Goal: Browse casually: Explore the website without a specific task or goal

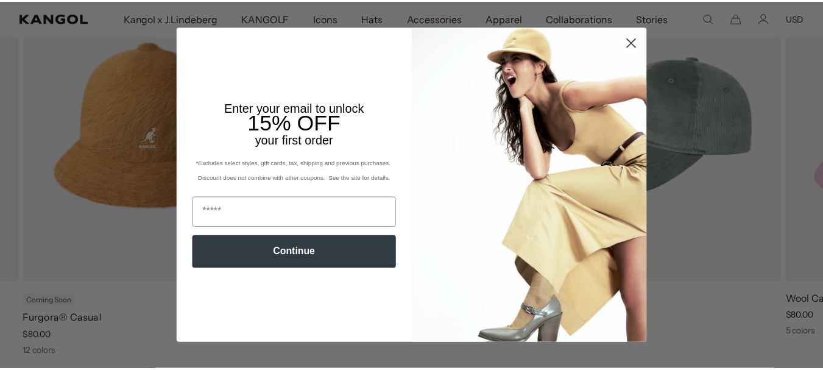
scroll to position [0, 251]
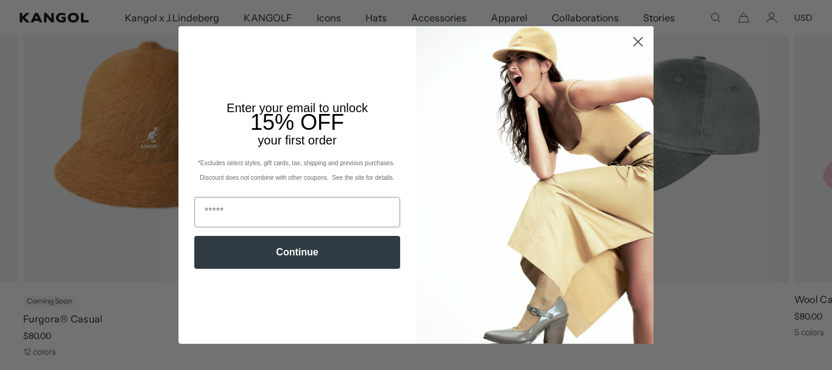
click at [640, 43] on circle "Close dialog" at bounding box center [638, 42] width 20 height 20
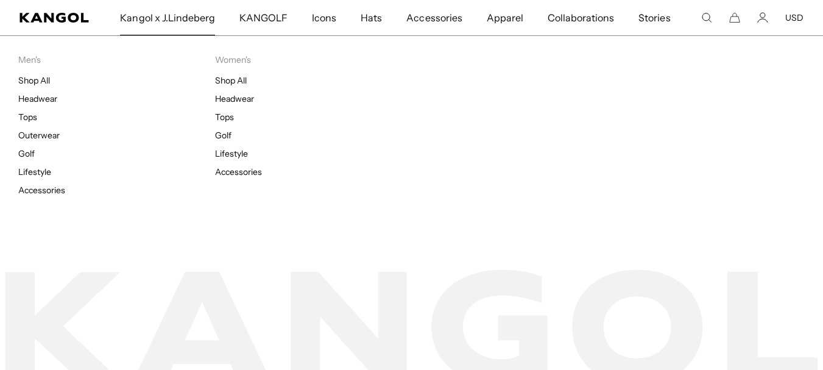
scroll to position [0, 0]
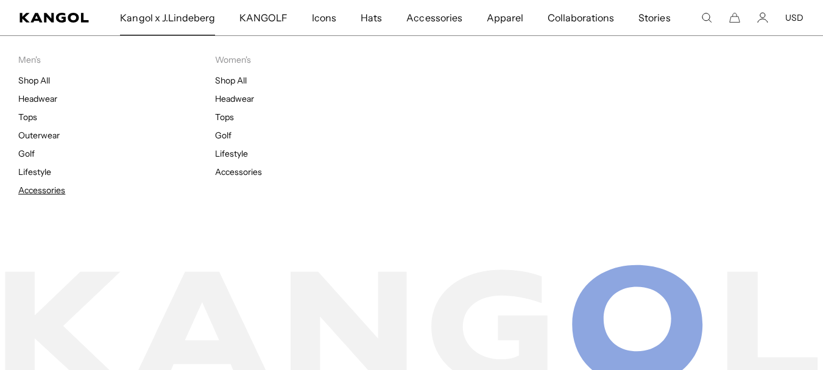
click at [37, 191] on link "Accessories" at bounding box center [41, 190] width 47 height 11
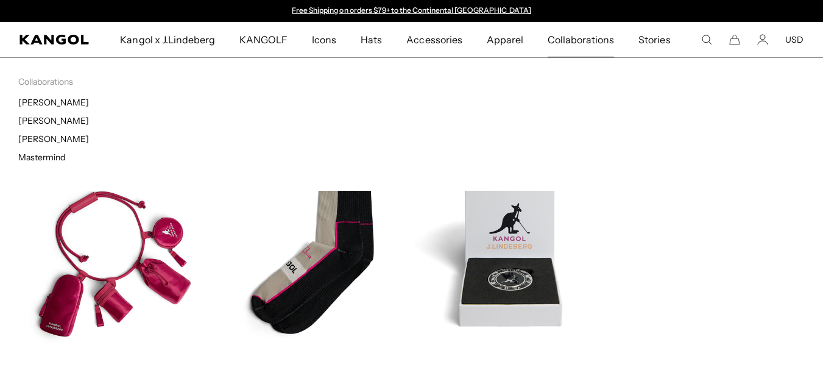
click at [577, 42] on span "Collaborations" at bounding box center [581, 39] width 66 height 35
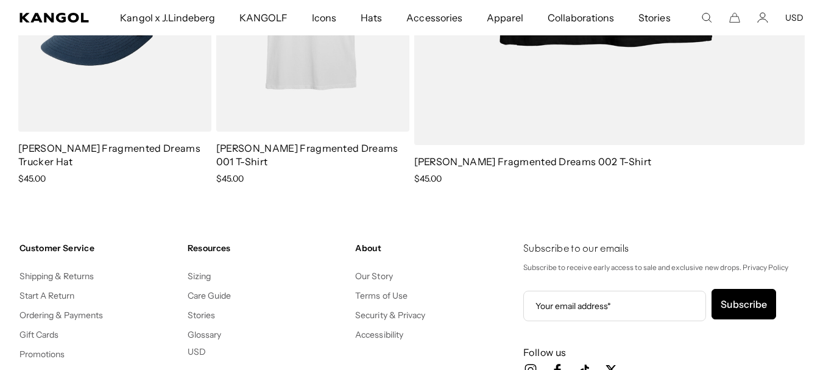
scroll to position [1340, 0]
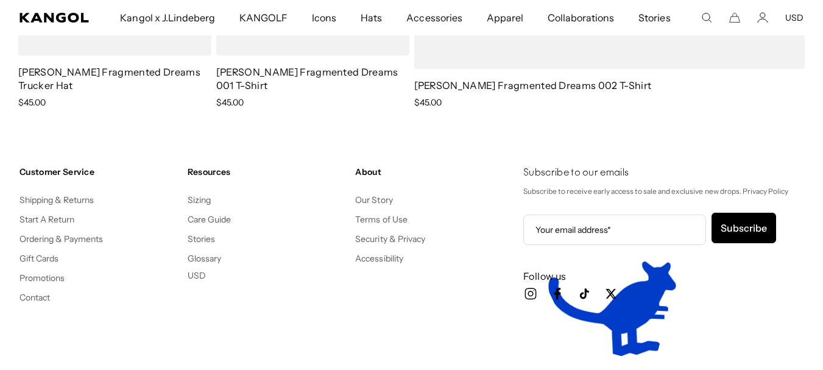
click at [539, 291] on ul "Icon Instagram Instagram Icon Facebook Facebook Icon Tiktok TikTok Icon Twitter…" at bounding box center [663, 295] width 280 height 19
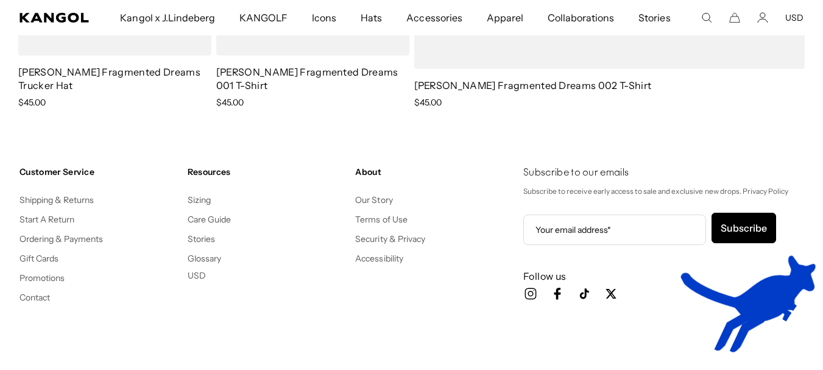
click at [534, 291] on icon "Icon Instagram" at bounding box center [530, 293] width 15 height 15
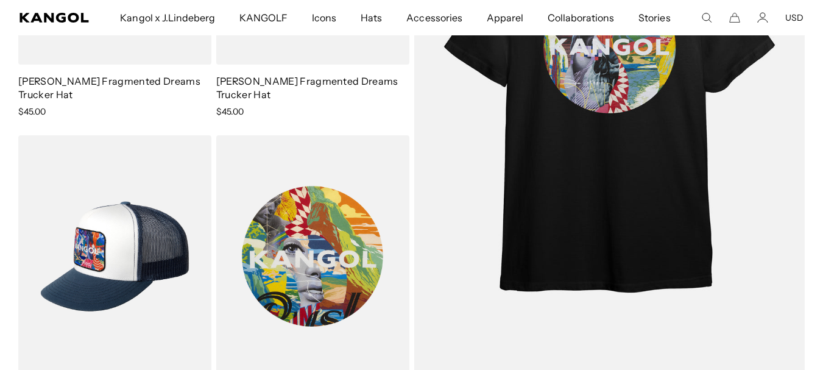
scroll to position [975, 0]
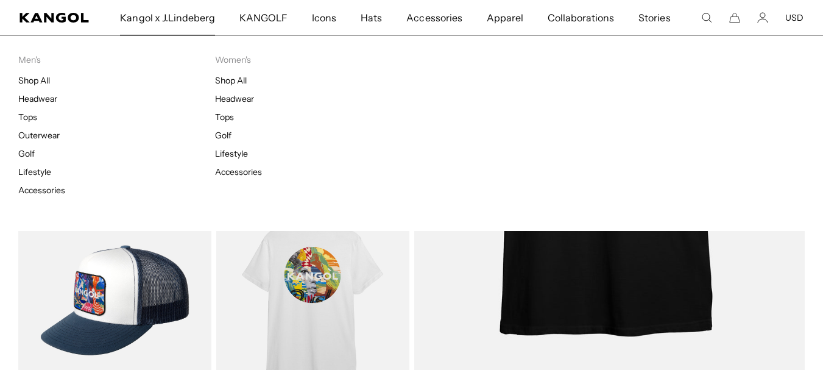
click at [204, 16] on span "Kangol x J.Lindeberg" at bounding box center [167, 17] width 95 height 35
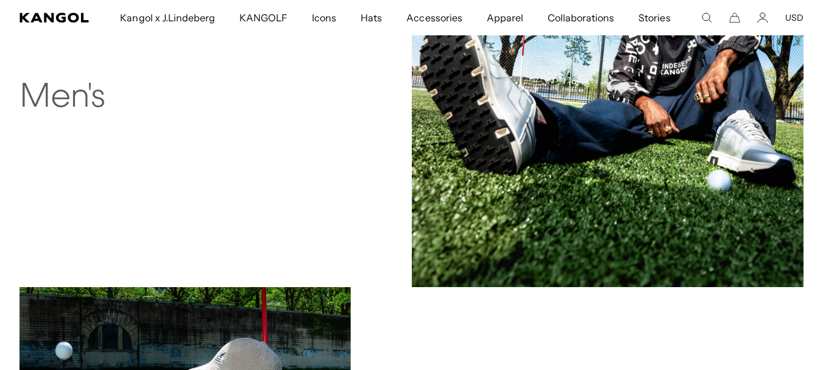
scroll to position [975, 0]
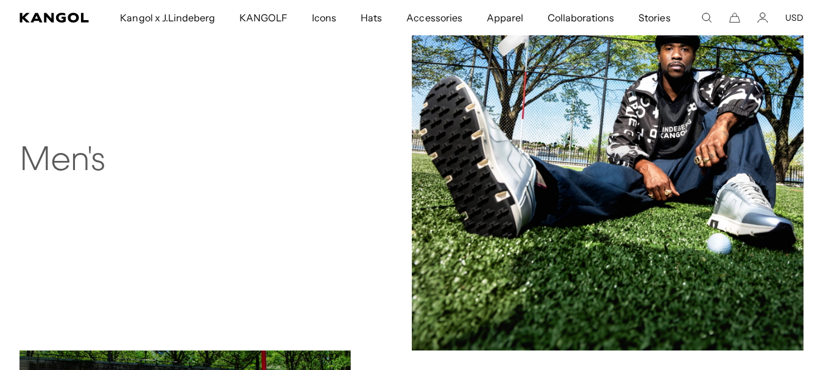
click at [54, 160] on h2 "Men's" at bounding box center [184, 161] width 331 height 39
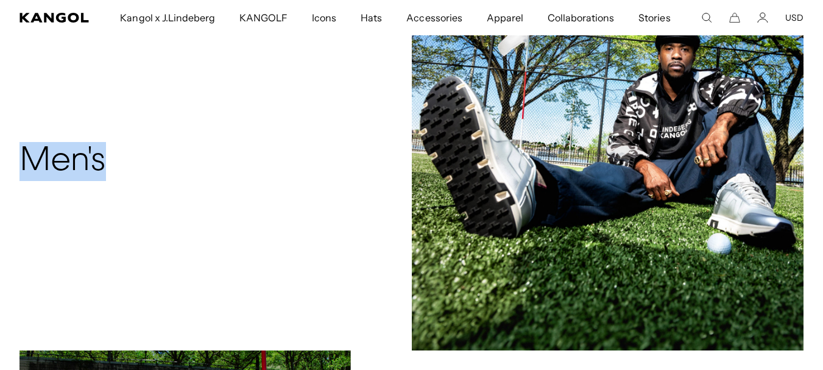
scroll to position [0, 251]
drag, startPoint x: 54, startPoint y: 160, endPoint x: 320, endPoint y: 168, distance: 265.8
click at [320, 168] on h2 "Men's" at bounding box center [184, 161] width 331 height 39
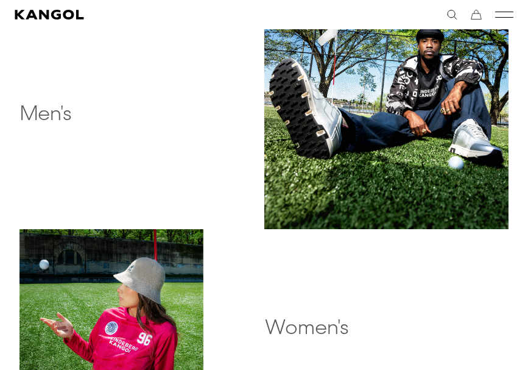
click at [207, 117] on div "Men's" at bounding box center [141, 107] width 245 height 245
